Goal: Answer question/provide support: Share knowledge or assist other users

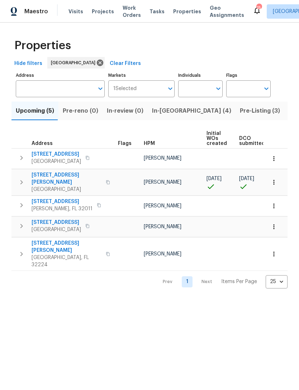
click at [170, 116] on span "In-[GEOGRAPHIC_DATA] (4)" at bounding box center [191, 111] width 79 height 10
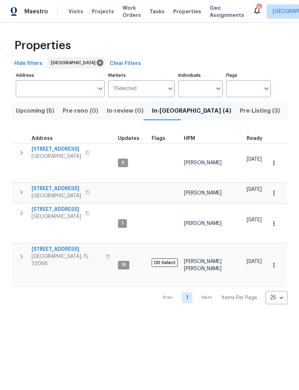
click at [45, 246] on span "2070 Tickford St" at bounding box center [67, 249] width 70 height 7
click at [76, 93] on input "Address" at bounding box center [55, 88] width 78 height 17
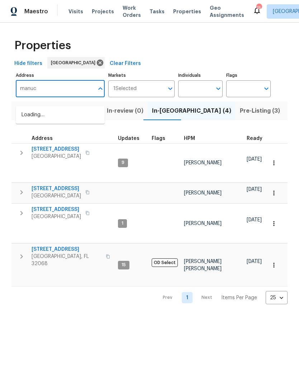
type input "manucy"
click at [38, 118] on li "2058 Manucy Ct Middleburg FL 32068" at bounding box center [60, 118] width 89 height 19
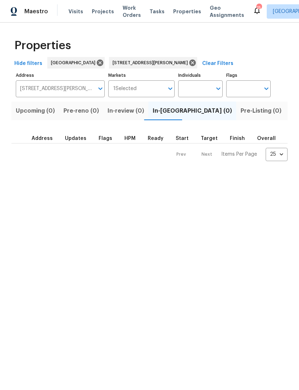
click at [290, 116] on span "Listed (1)" at bounding box center [303, 111] width 26 height 10
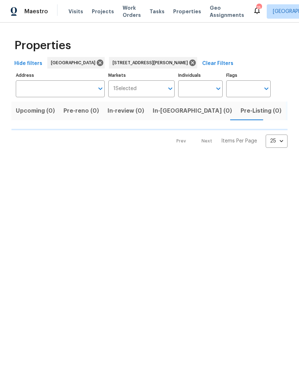
type input "2058 Manucy Ct Middleburg FL 32068"
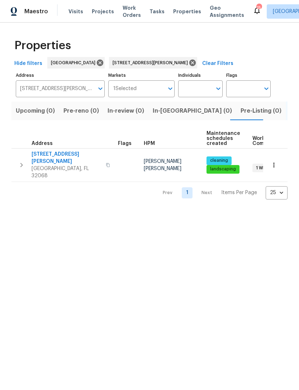
click at [49, 162] on span "2058 Manucy Ct" at bounding box center [67, 158] width 70 height 14
click at [77, 97] on input "2058 Manucy Ct Middleburg FL 32068" at bounding box center [55, 88] width 78 height 17
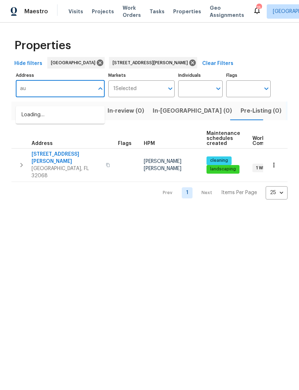
type input "a"
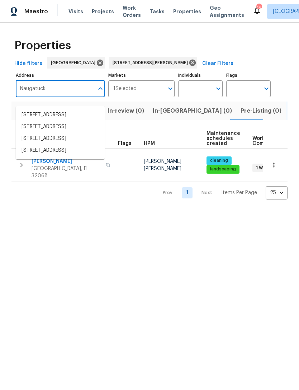
type input "Naugatuck"
click at [36, 145] on li "454 Naugatuck Dr Jacksonville FL 32225" at bounding box center [60, 139] width 89 height 12
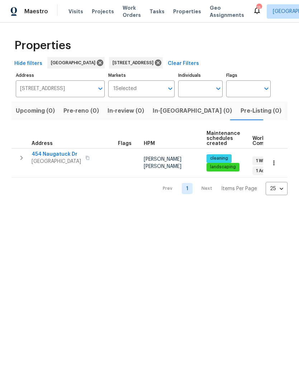
click at [49, 158] on span "454 Naugatuck Dr" at bounding box center [56, 154] width 49 height 7
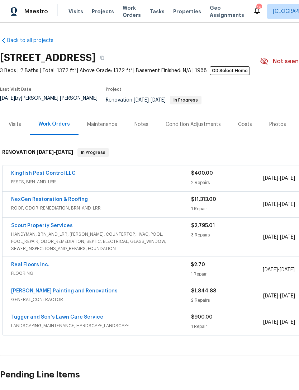
click at [29, 201] on link "NexGen Restoration & Roofing" at bounding box center [49, 199] width 77 height 5
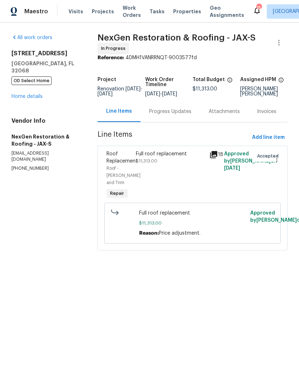
click at [162, 115] on div "Progress Updates" at bounding box center [170, 111] width 42 height 7
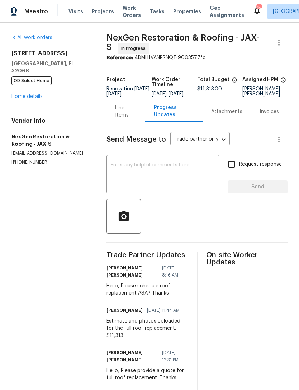
click at [192, 180] on textarea at bounding box center [163, 174] width 104 height 25
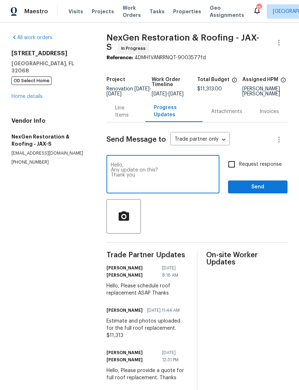
type textarea "Hello, Any update on this? Thank you"
click at [231, 172] on input "Request response" at bounding box center [231, 164] width 15 height 15
checkbox input "true"
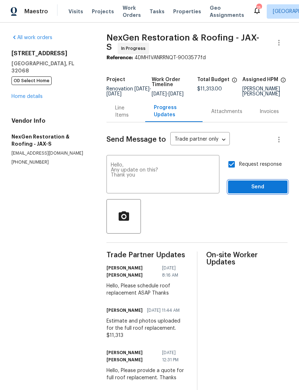
click at [257, 192] on span "Send" at bounding box center [258, 187] width 48 height 9
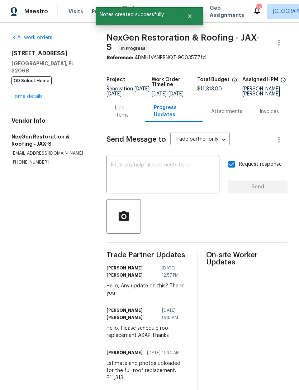
click at [27, 99] on link "Home details" at bounding box center [26, 96] width 31 height 5
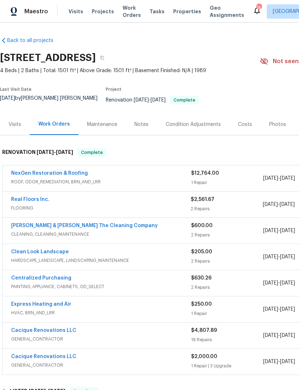
click at [47, 173] on link "NexGen Restoration & Roofing" at bounding box center [49, 173] width 77 height 5
